Goal: Check status: Check status

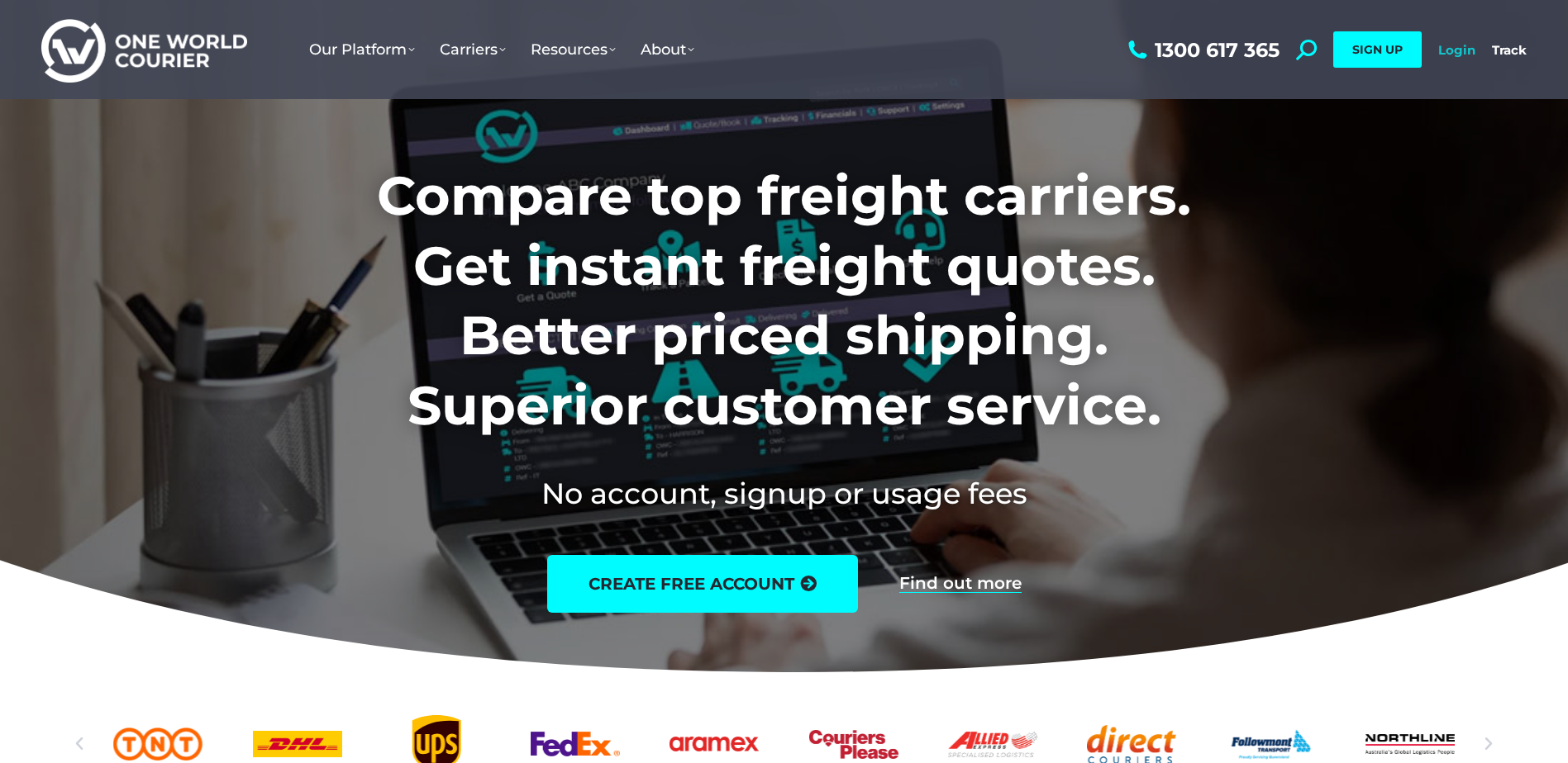
click at [1452, 45] on link "Login" at bounding box center [1456, 49] width 37 height 16
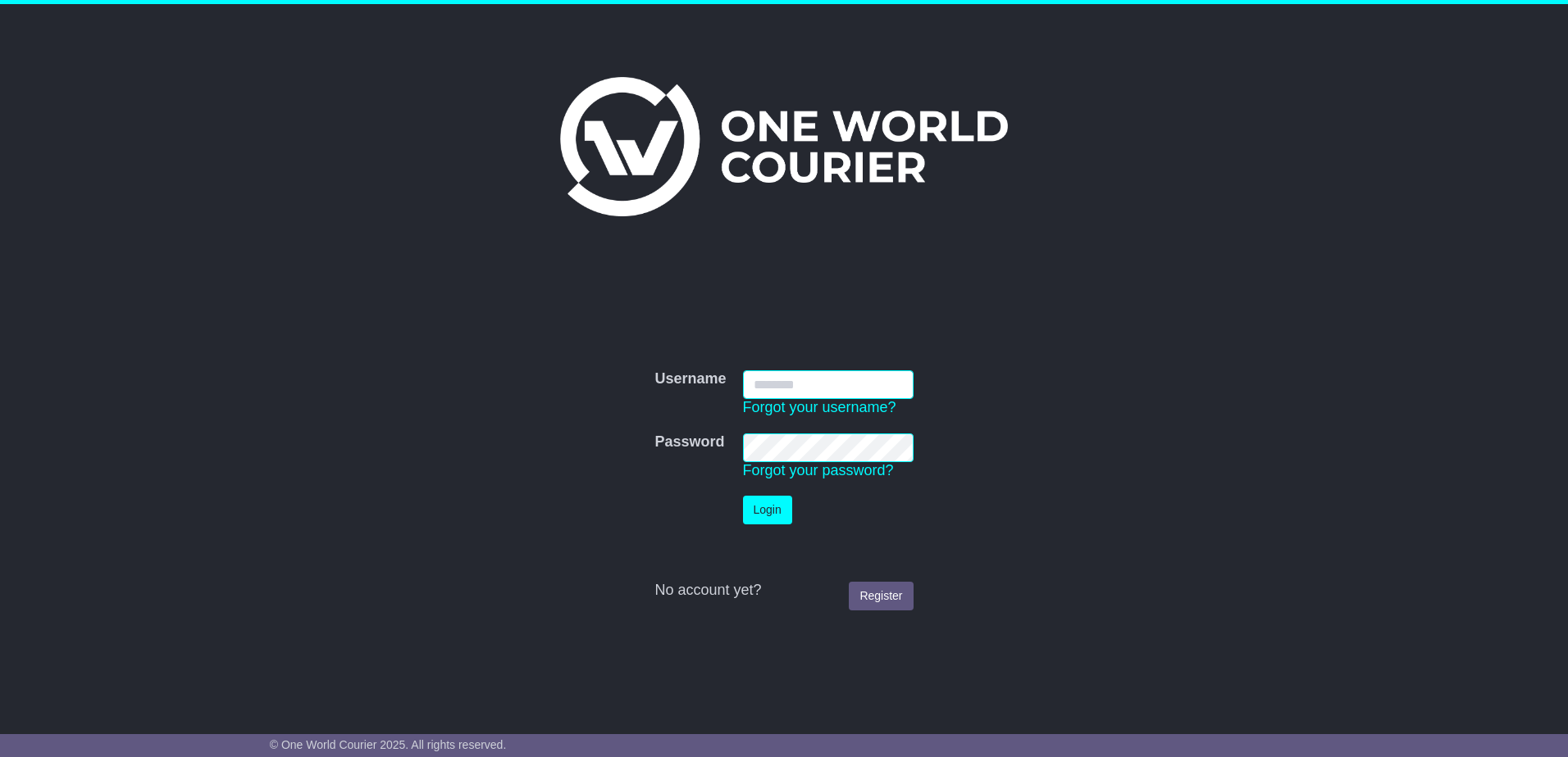
click at [768, 389] on input "Username" at bounding box center [828, 385] width 170 height 29
type input "**********"
click at [765, 503] on button "Login" at bounding box center [767, 510] width 49 height 29
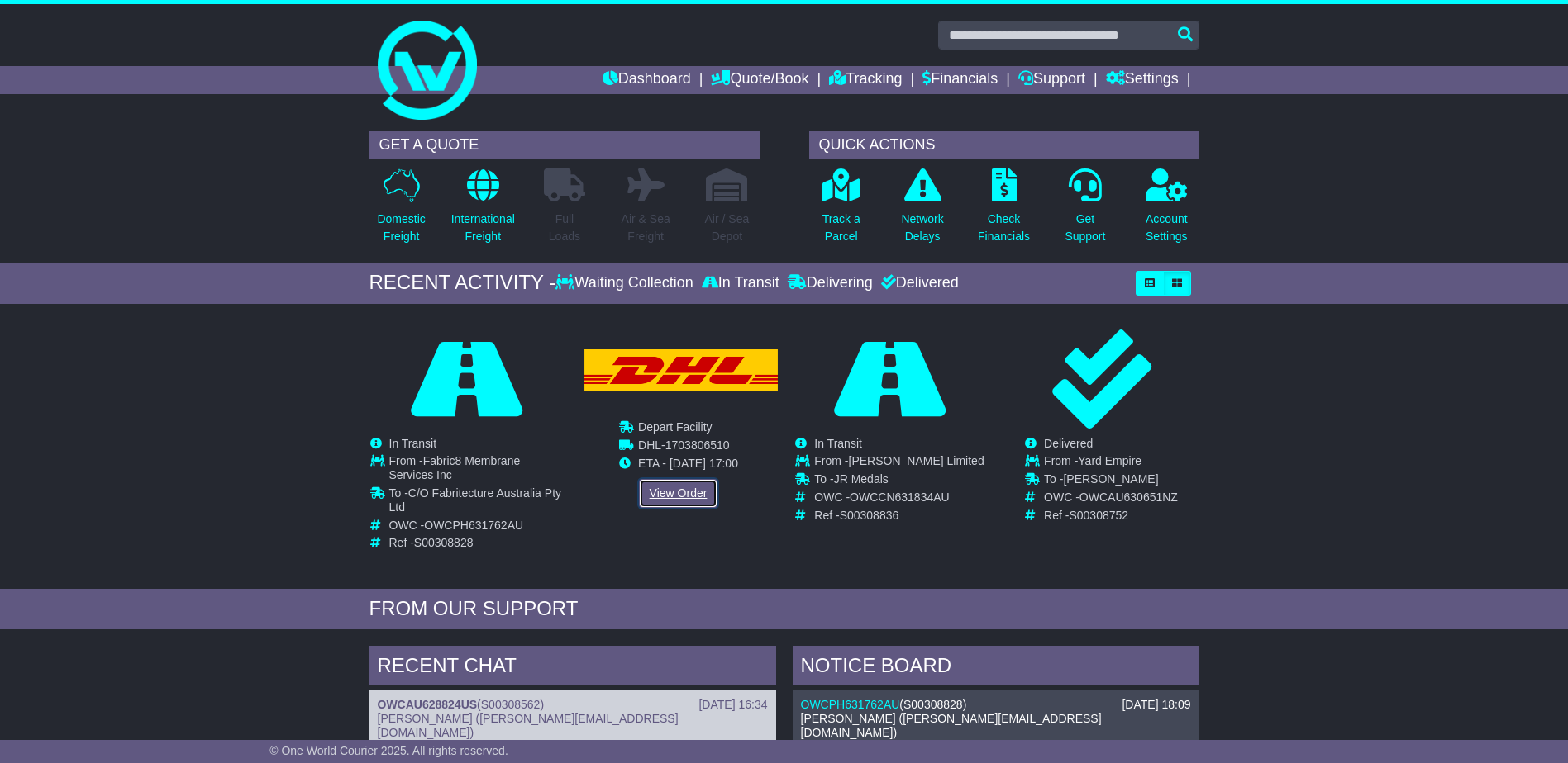
click at [672, 494] on link "View Order" at bounding box center [678, 493] width 80 height 29
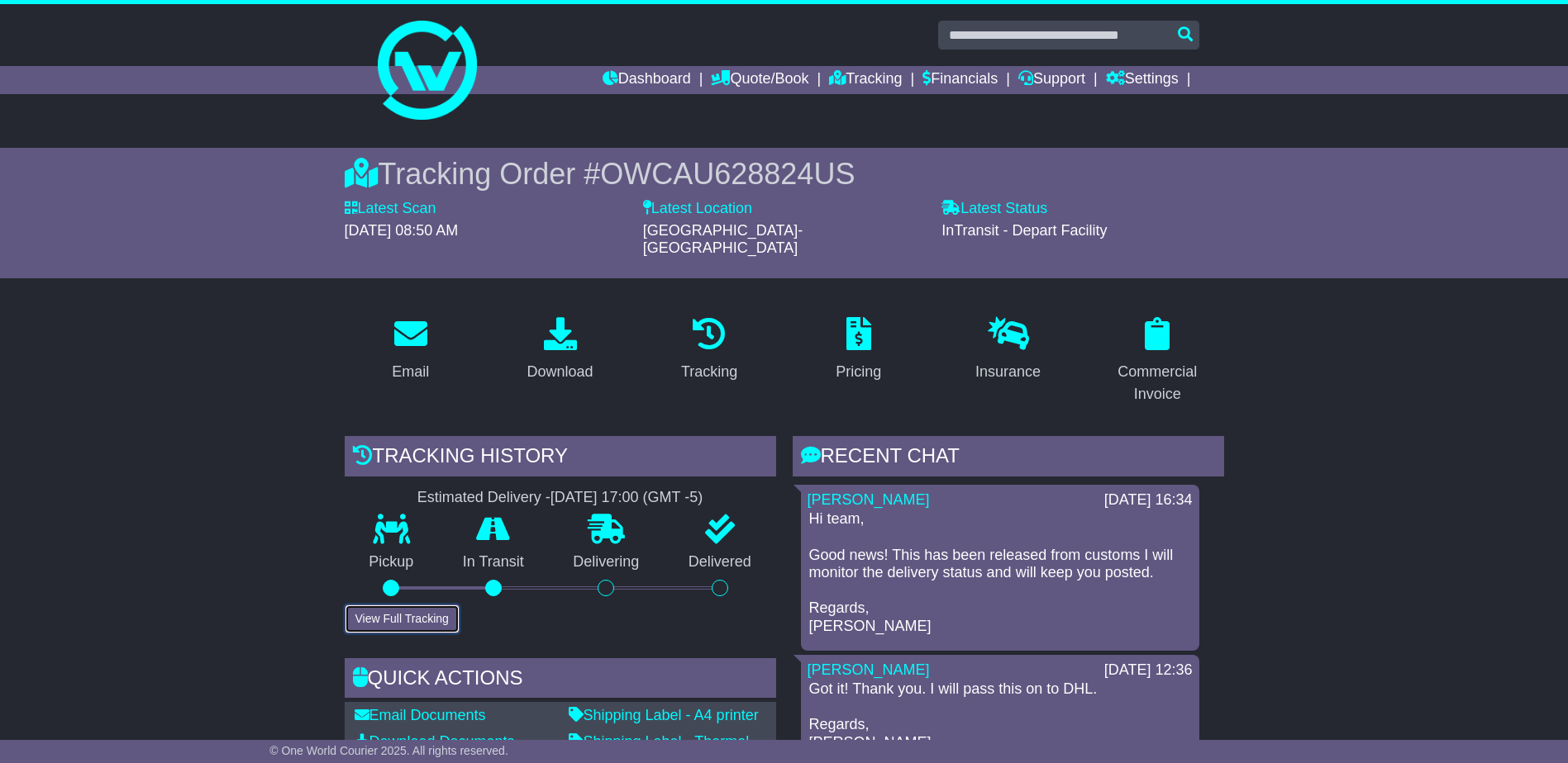
click at [432, 605] on button "View Full Tracking" at bounding box center [402, 620] width 115 height 29
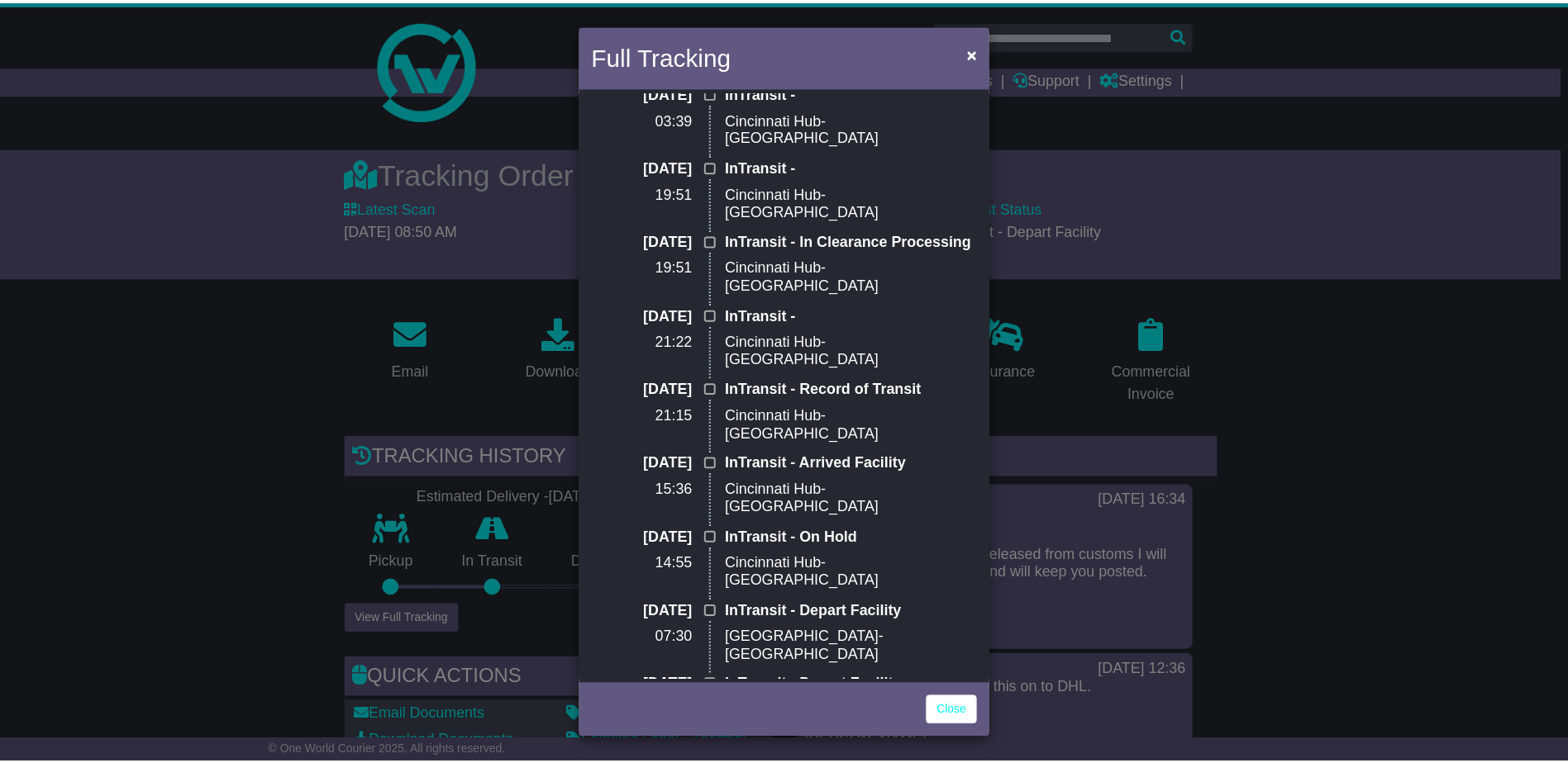
scroll to position [1143, 0]
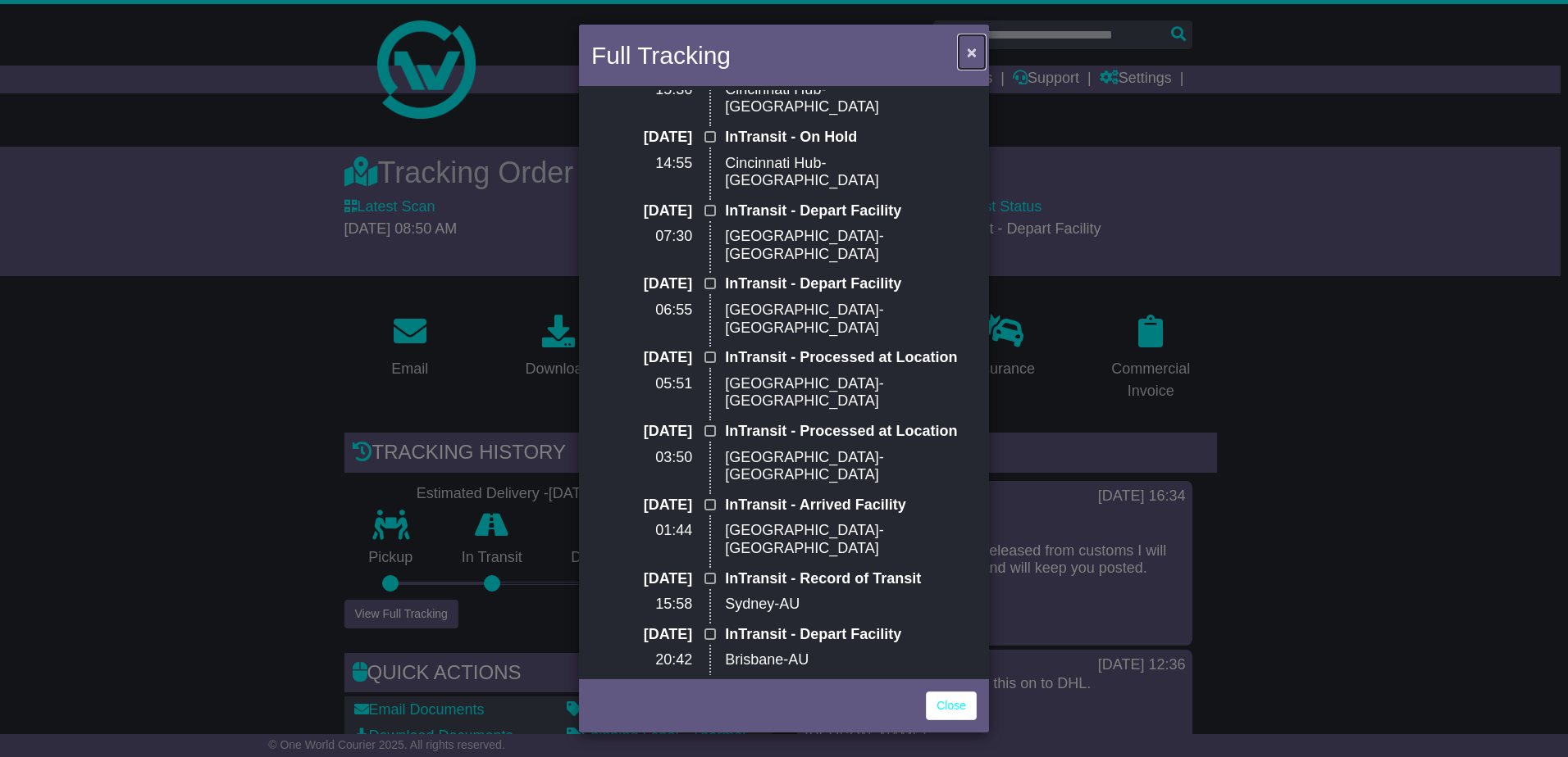
click at [971, 46] on span "×" at bounding box center [971, 52] width 10 height 19
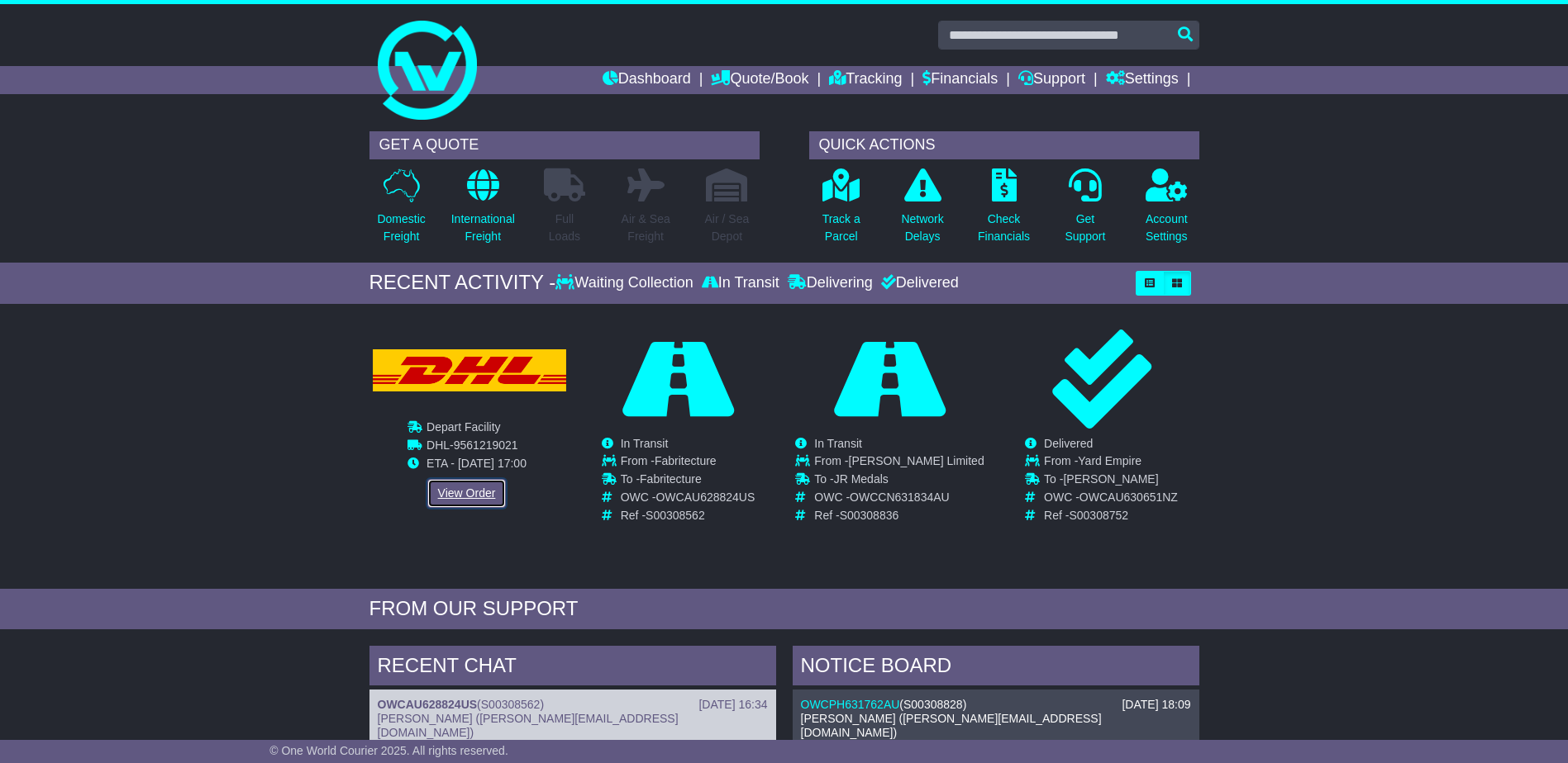
click at [449, 494] on link "View Order" at bounding box center [466, 493] width 80 height 29
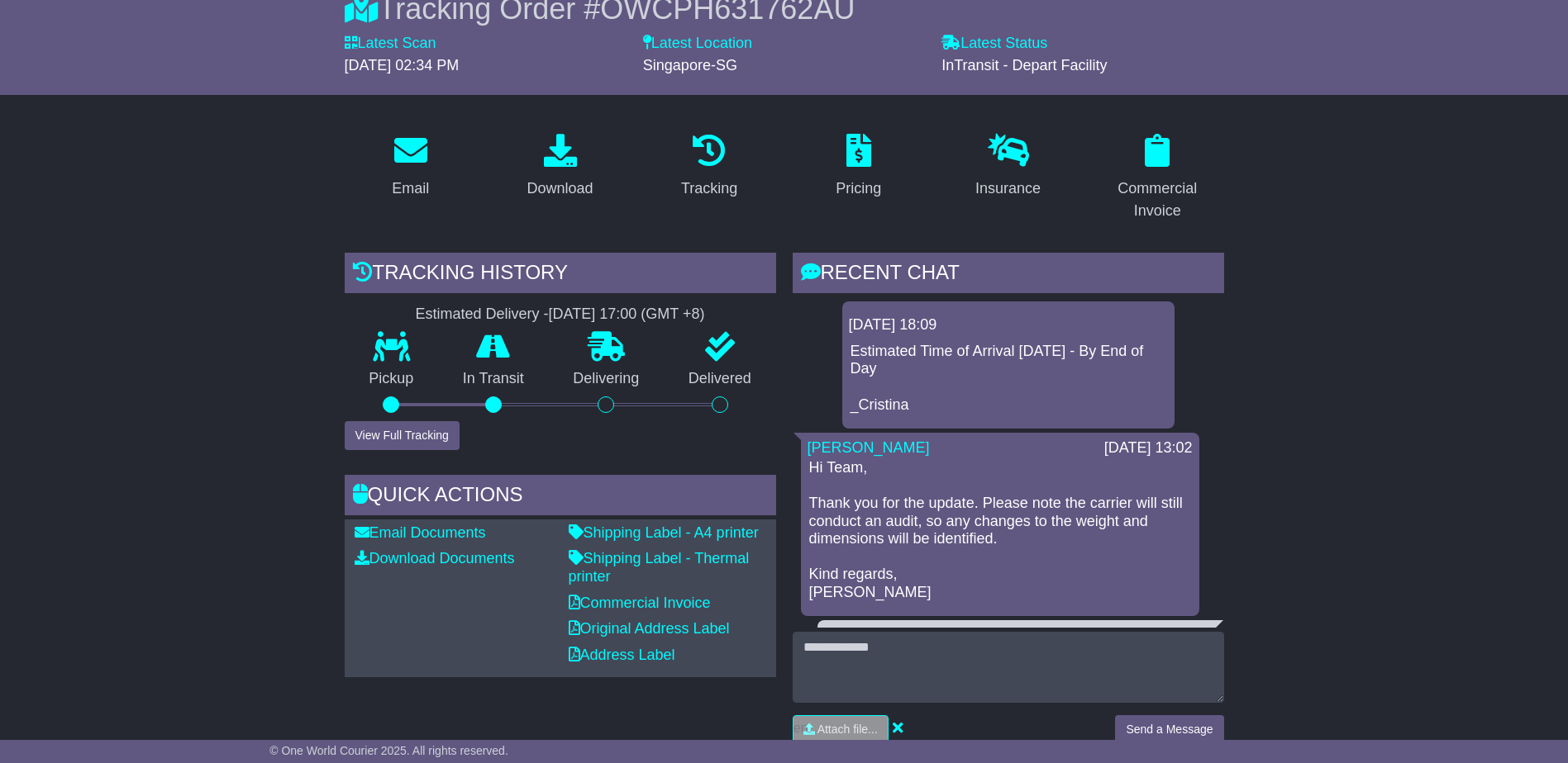
scroll to position [331, 0]
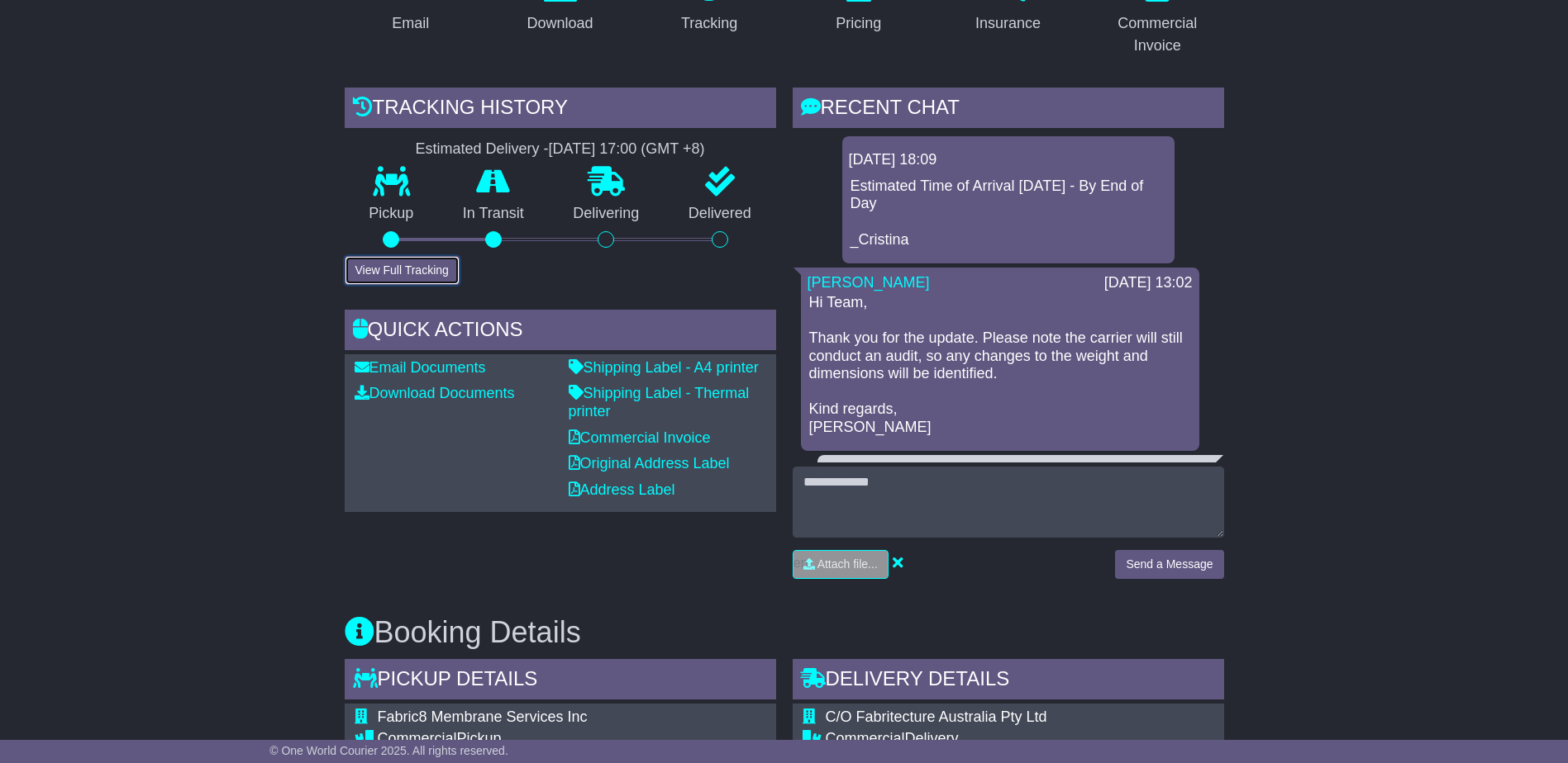
click at [418, 275] on button "View Full Tracking" at bounding box center [402, 270] width 115 height 29
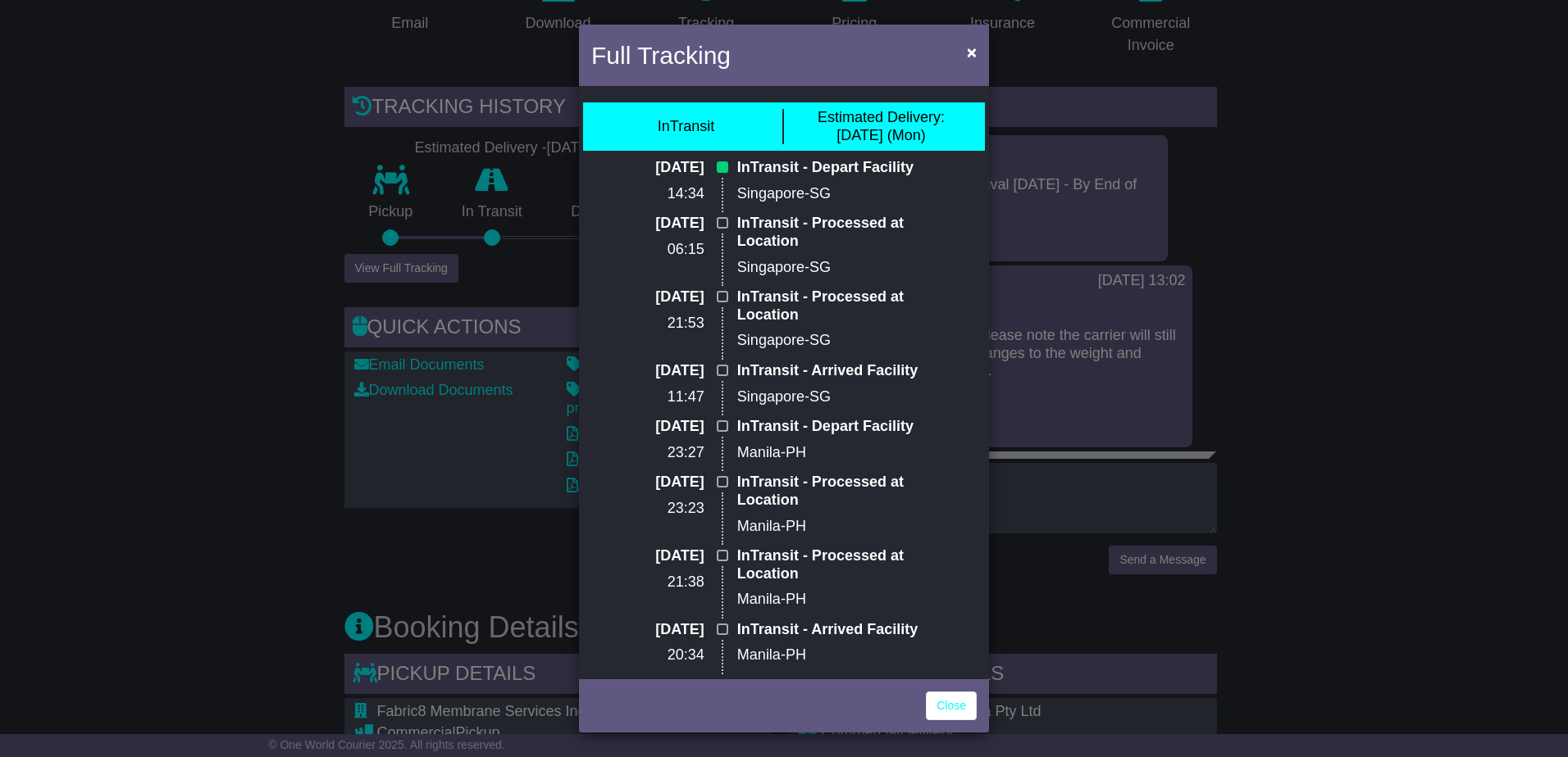
click at [1027, 507] on div "Full Tracking × InTransit Estimated Delivery: 11 Aug (Mon) 10 Aug 2025 14:34 In…" at bounding box center [784, 378] width 1568 height 757
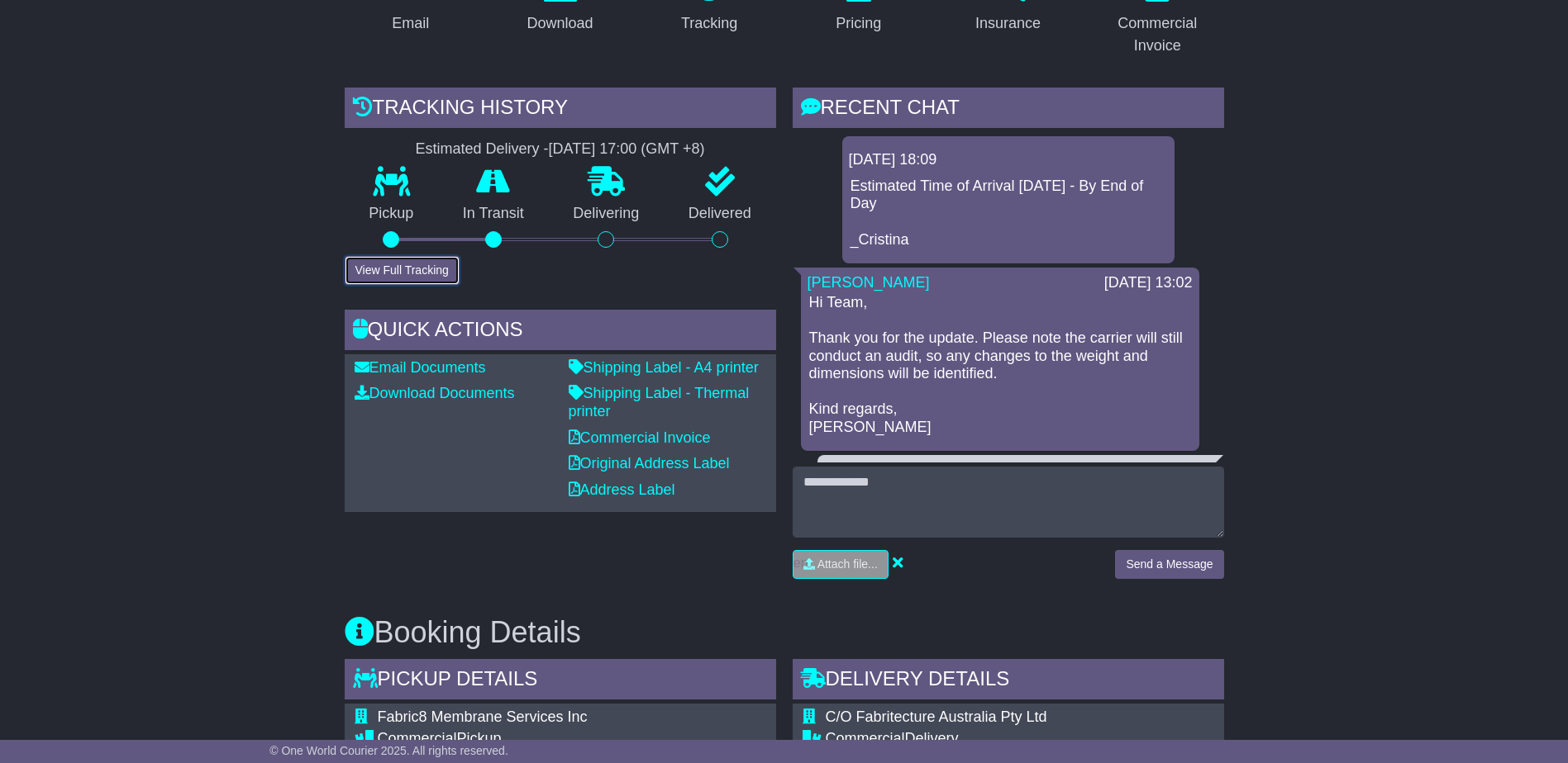
click at [382, 266] on button "View Full Tracking" at bounding box center [402, 270] width 115 height 29
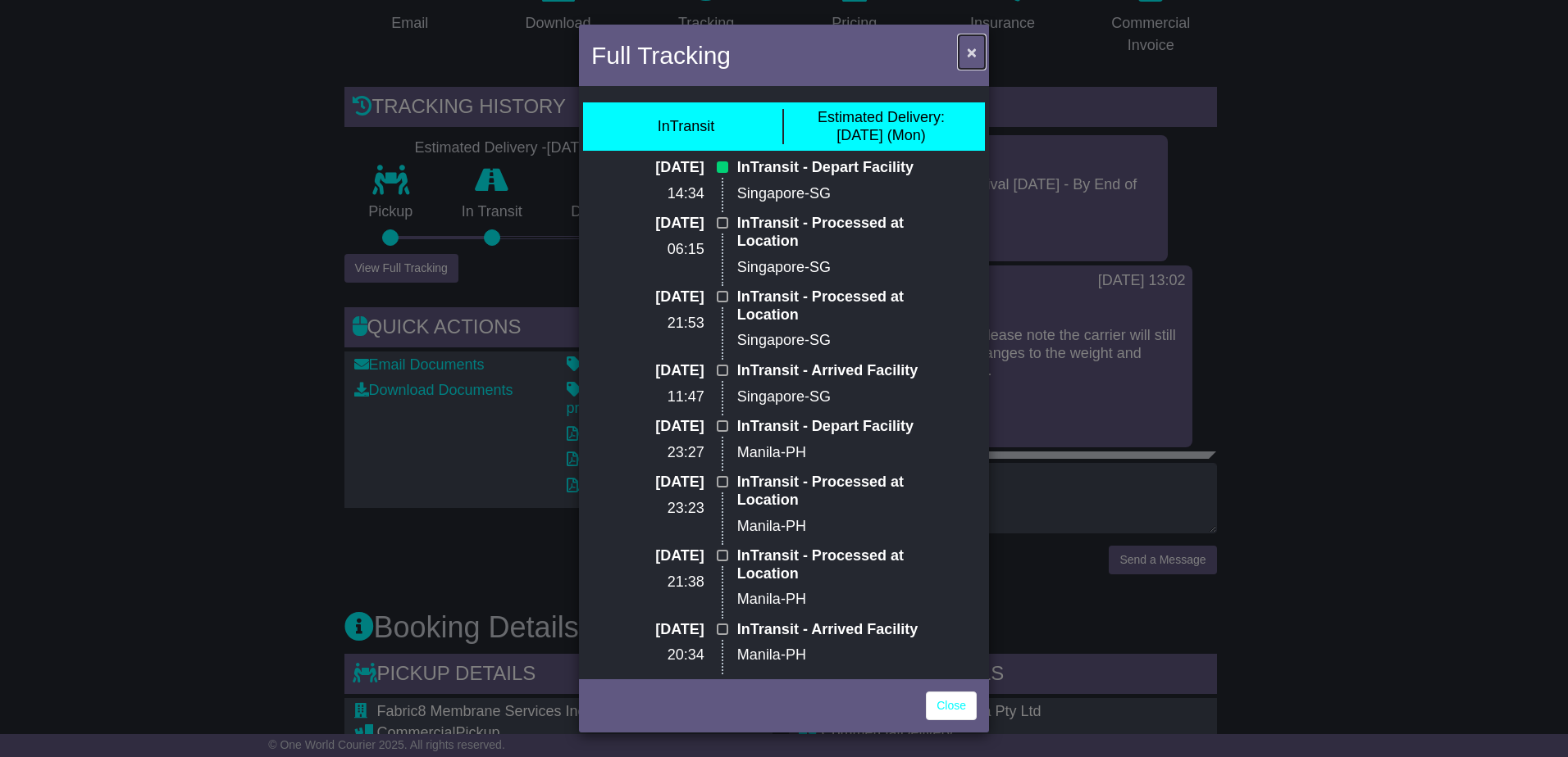
click at [969, 47] on span "×" at bounding box center [971, 52] width 10 height 19
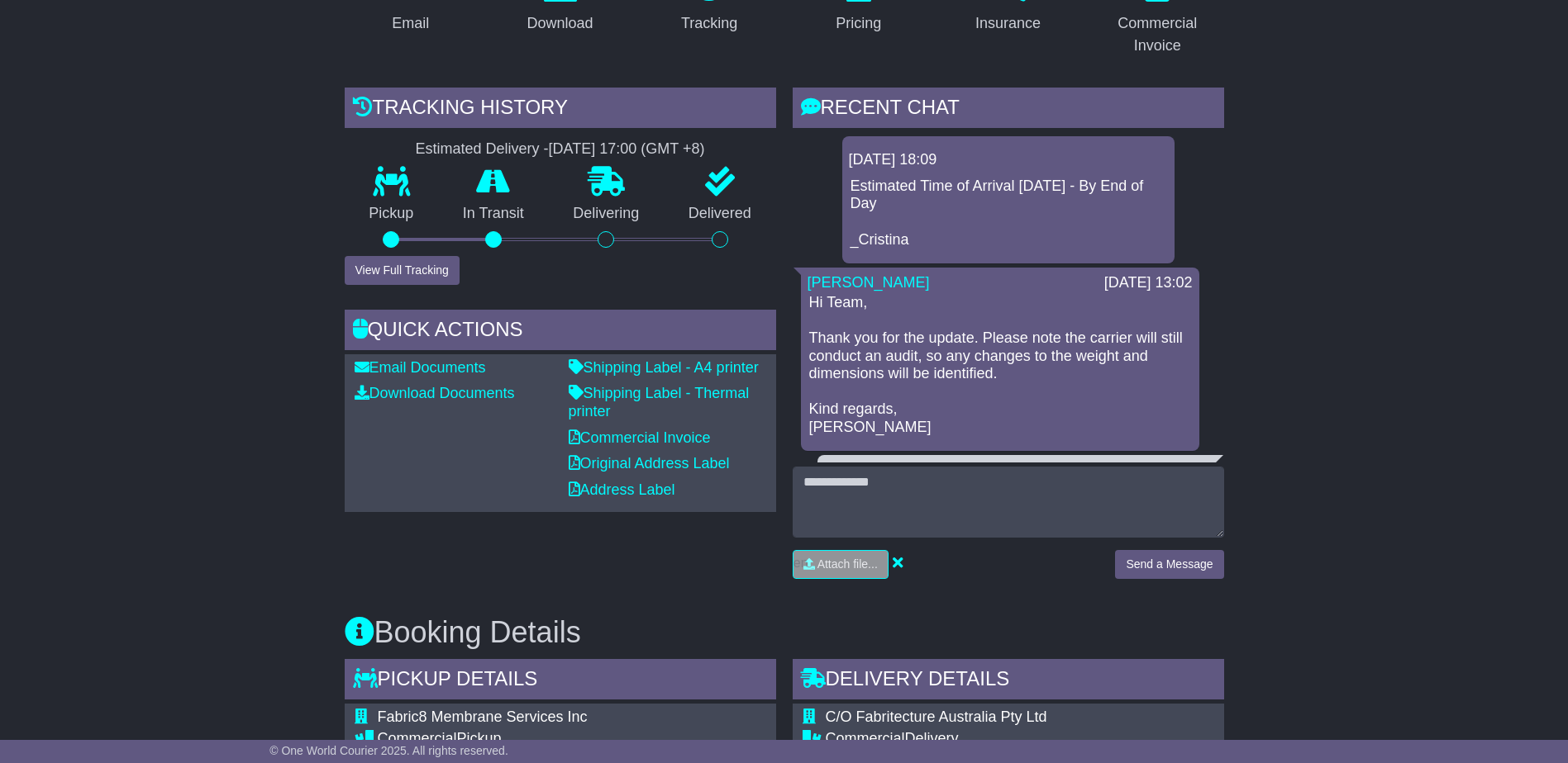
scroll to position [0, 0]
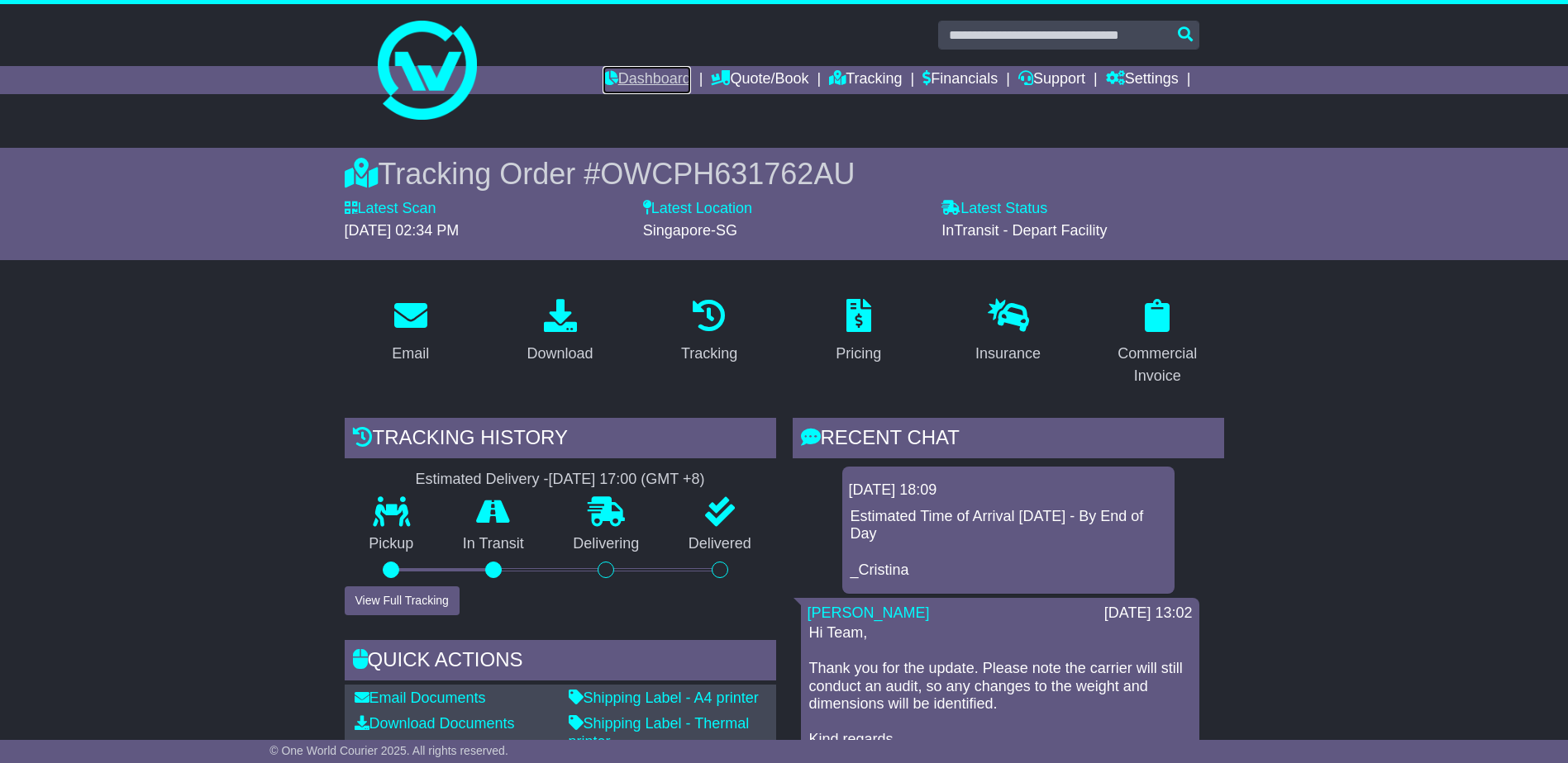
click at [650, 79] on link "Dashboard" at bounding box center [646, 79] width 89 height 28
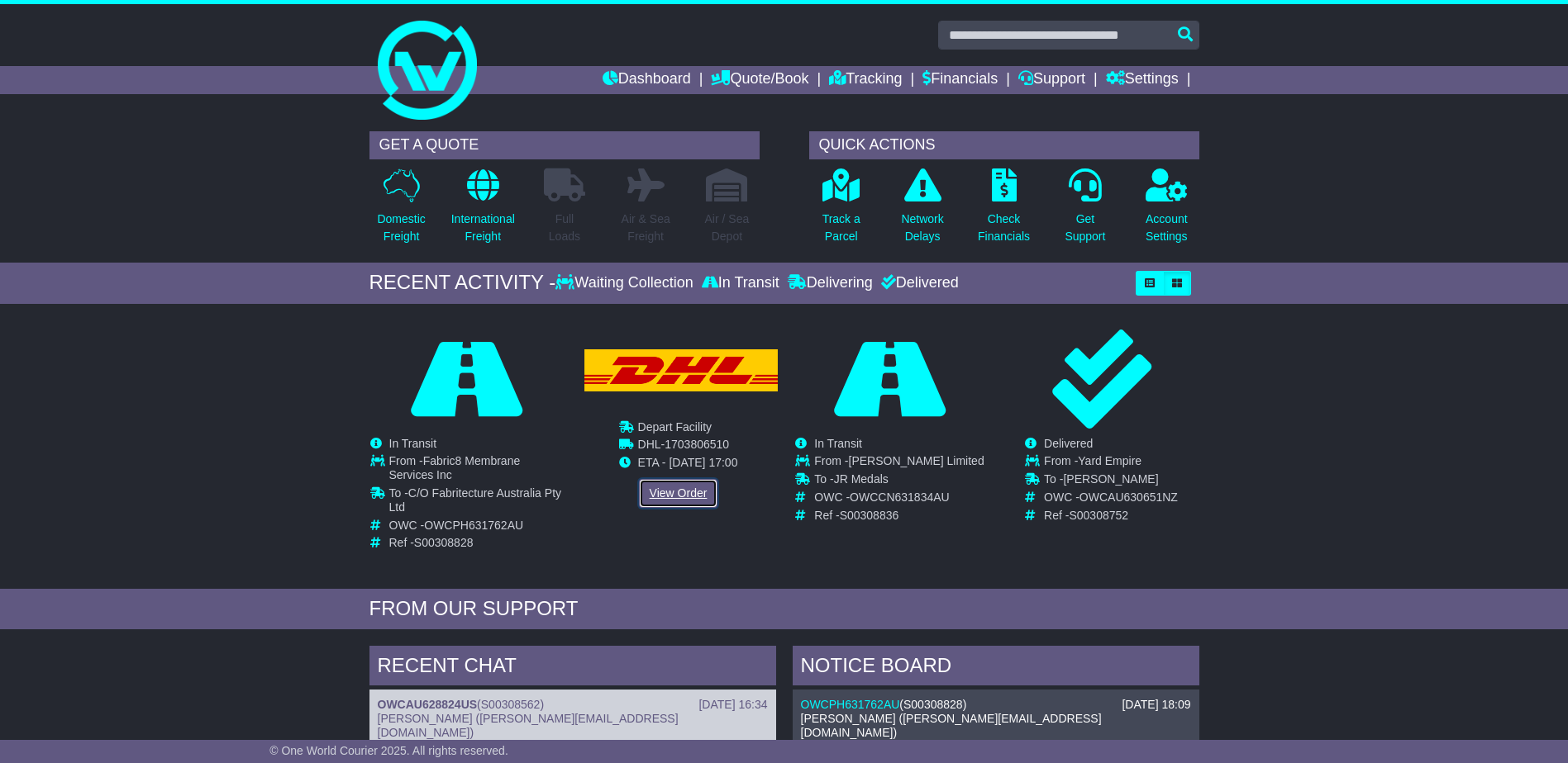
click at [685, 493] on link "View Order" at bounding box center [678, 493] width 80 height 29
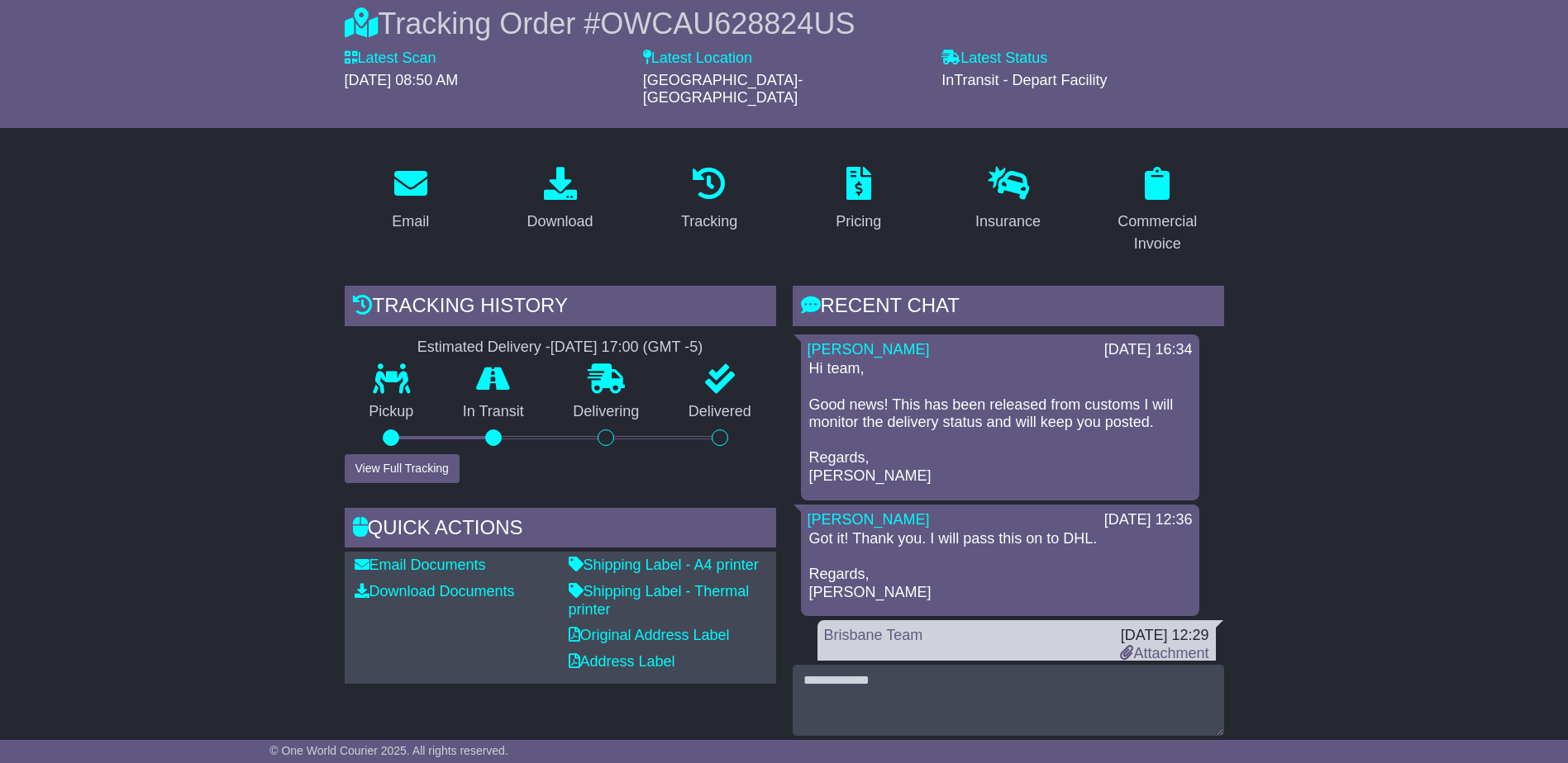
scroll to position [165, 0]
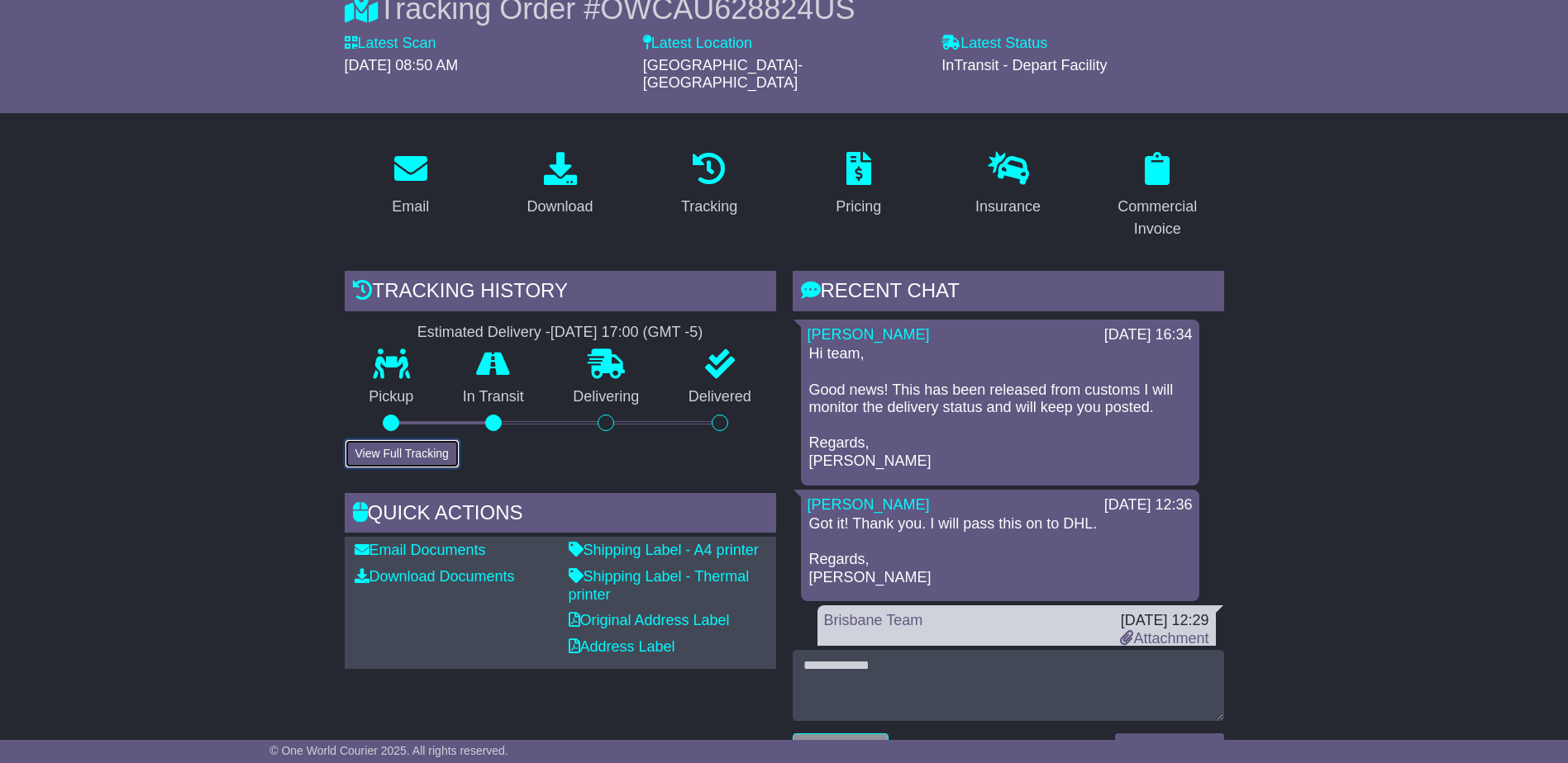
click at [420, 440] on button "View Full Tracking" at bounding box center [402, 454] width 115 height 29
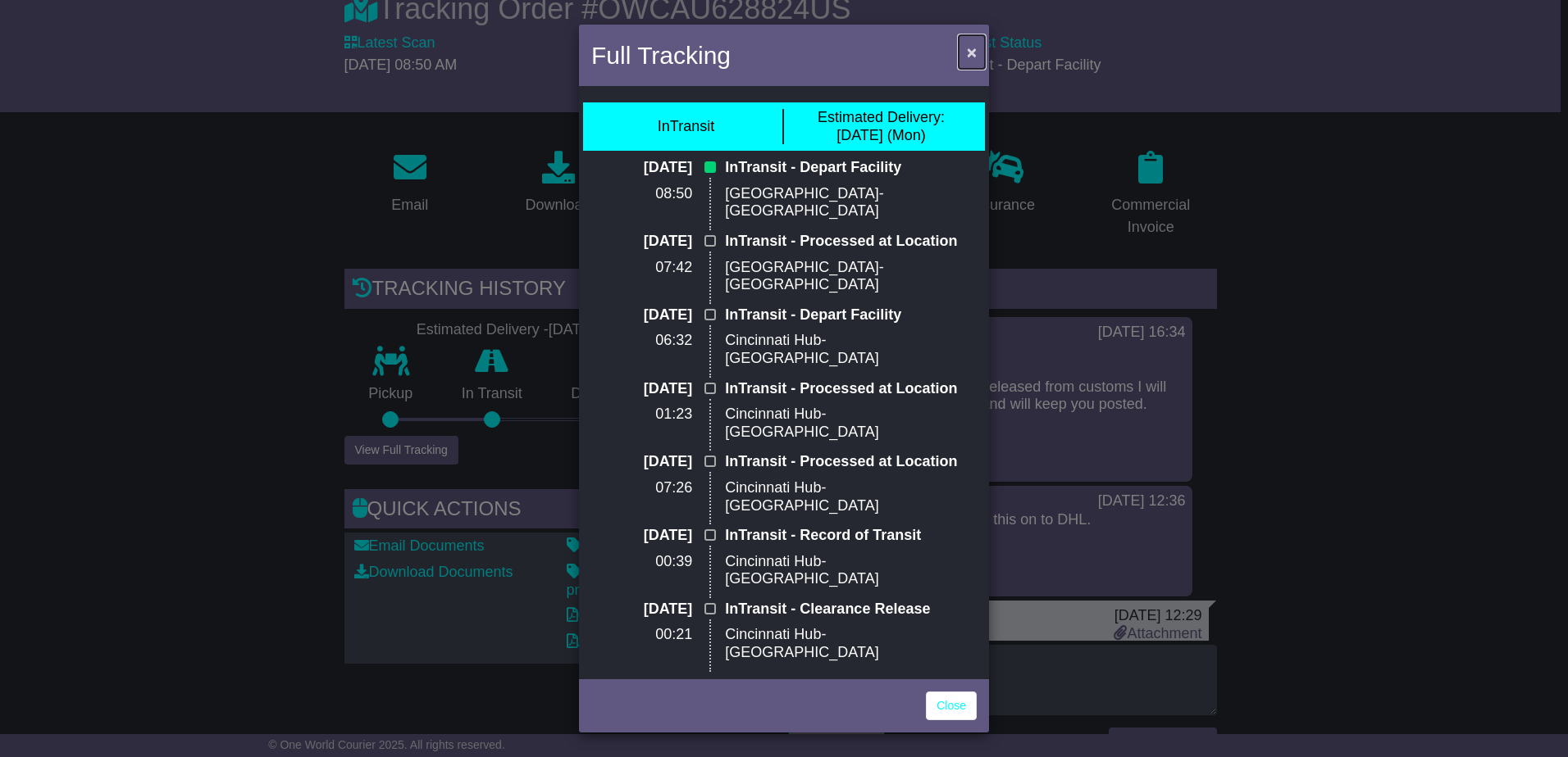
click at [969, 50] on span "×" at bounding box center [971, 52] width 10 height 19
